Goal: Task Accomplishment & Management: Manage account settings

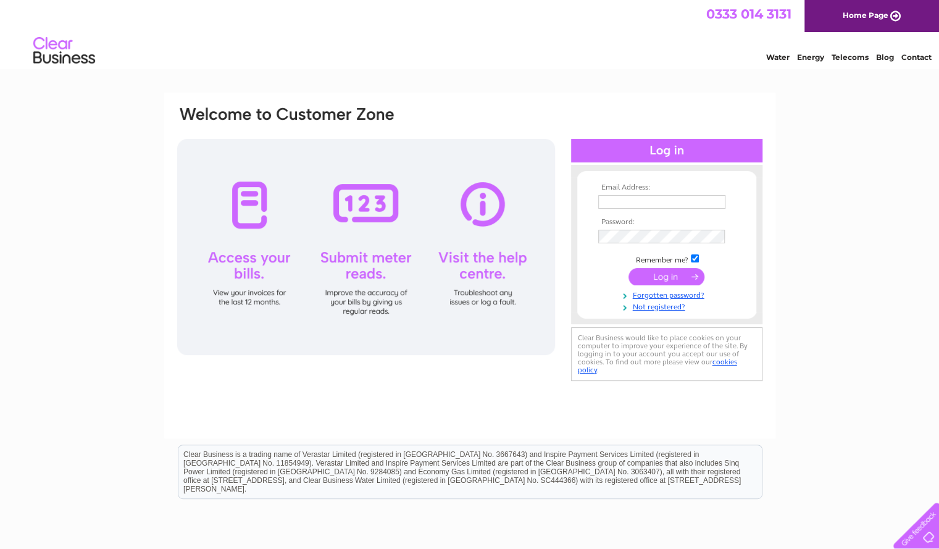
click at [608, 198] on input "text" at bounding box center [661, 202] width 127 height 14
click at [772, 115] on div "Email Address: Password:" at bounding box center [469, 266] width 611 height 346
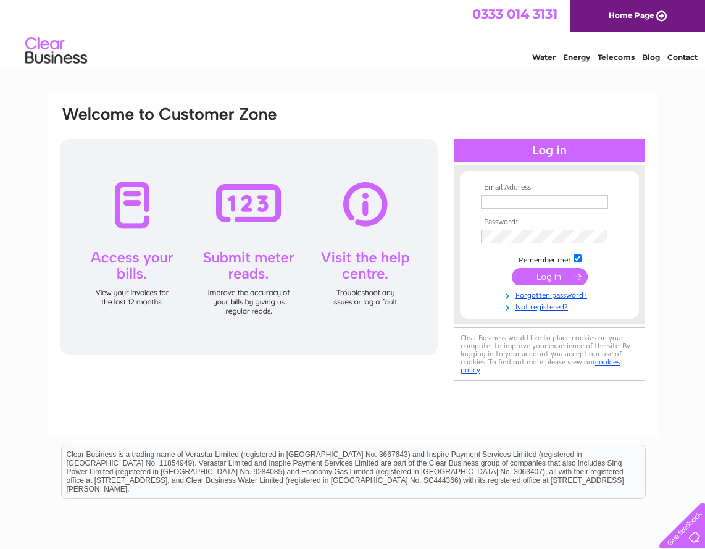
click at [44, 54] on img at bounding box center [56, 51] width 63 height 38
click at [43, 46] on img at bounding box center [56, 51] width 63 height 38
click at [49, 45] on img at bounding box center [56, 51] width 63 height 38
